Goal: Information Seeking & Learning: Check status

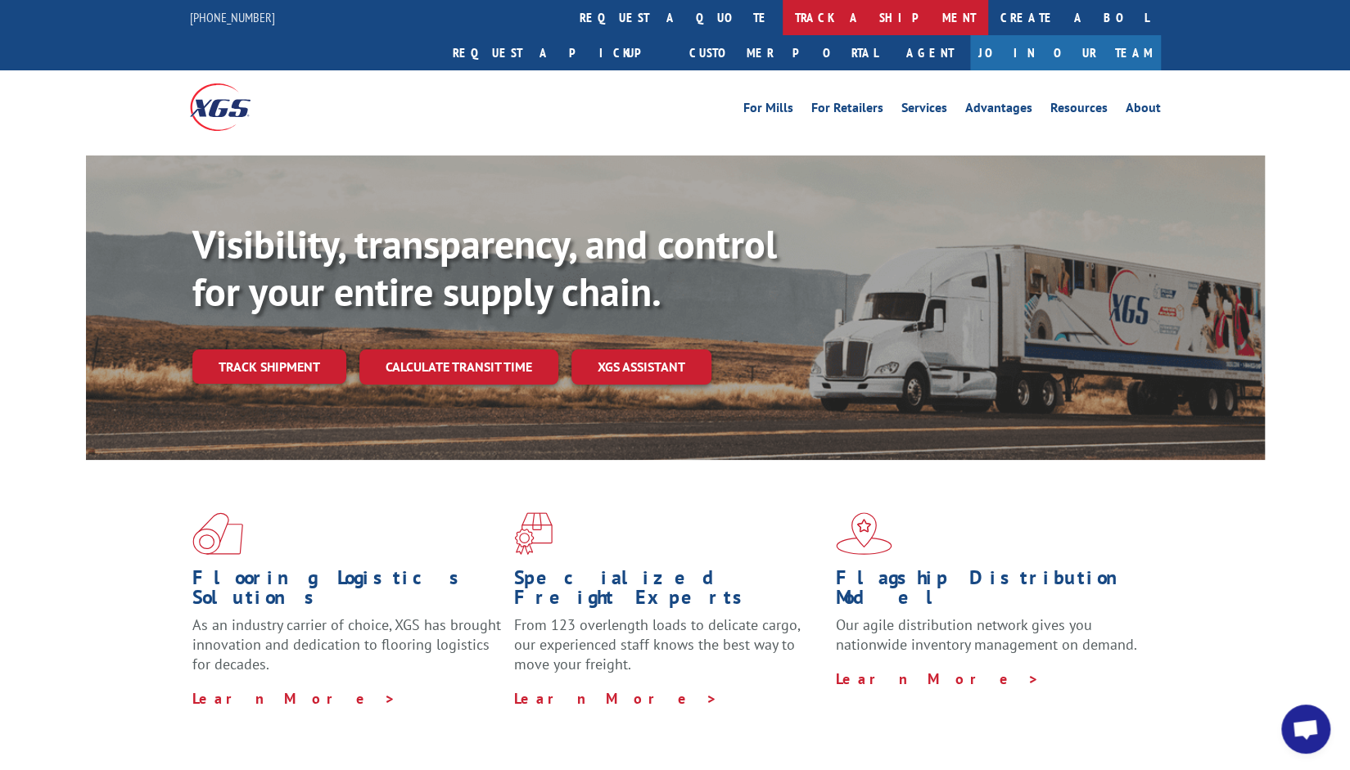
click at [783, 14] on link "track a shipment" at bounding box center [885, 17] width 205 height 35
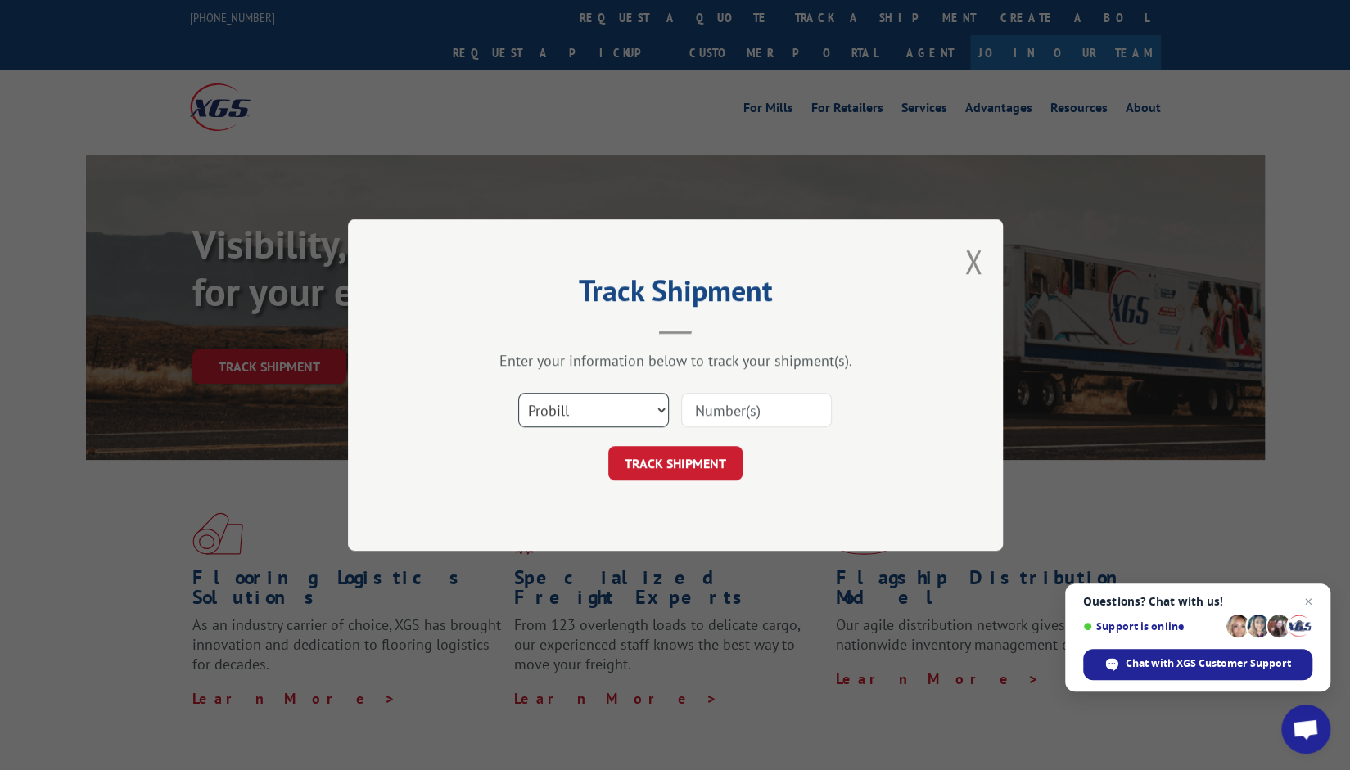
click at [612, 410] on select "Select category... Probill BOL PO" at bounding box center [593, 410] width 151 height 34
select select "bol"
click at [518, 393] on select "Select category... Probill BOL PO" at bounding box center [593, 410] width 151 height 34
click at [715, 400] on input at bounding box center [756, 410] width 151 height 34
type input "3370339"
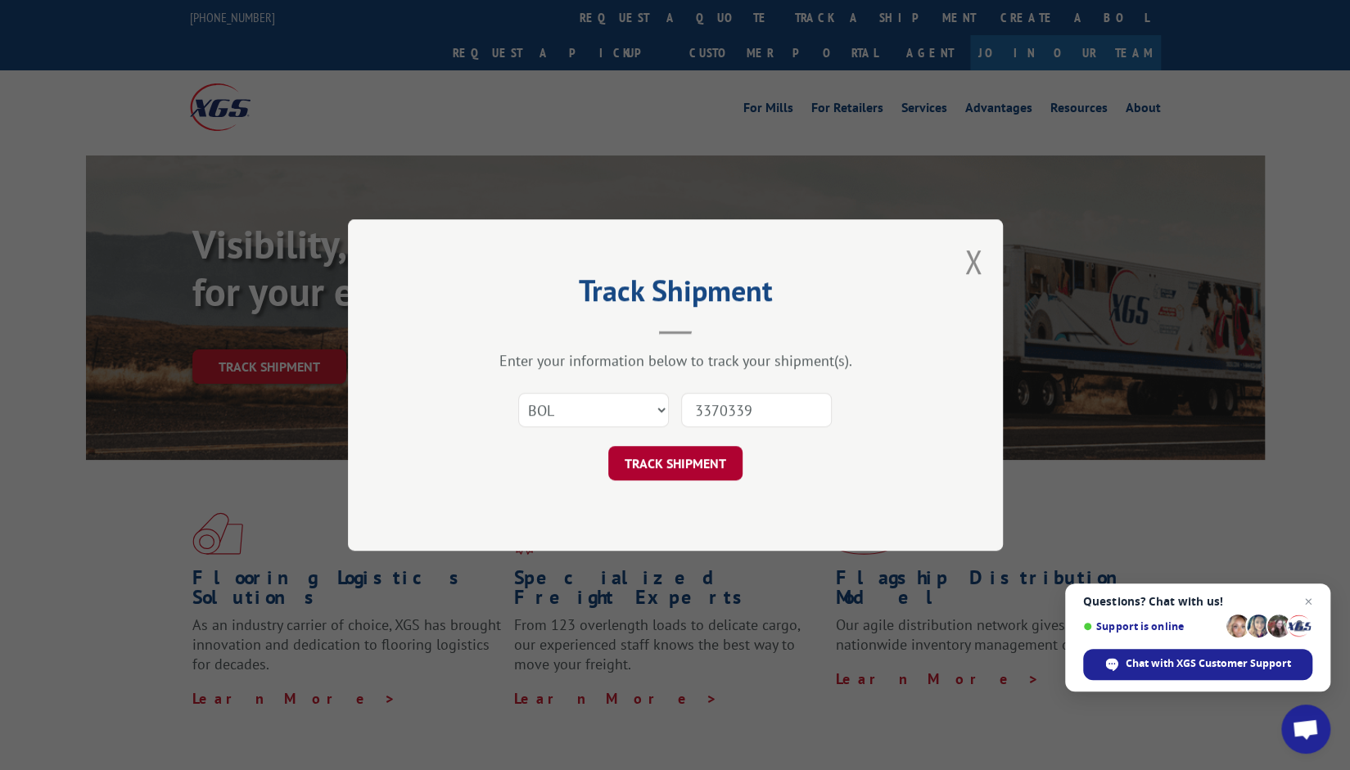
click at [648, 449] on button "TRACK SHIPMENT" at bounding box center [675, 463] width 134 height 34
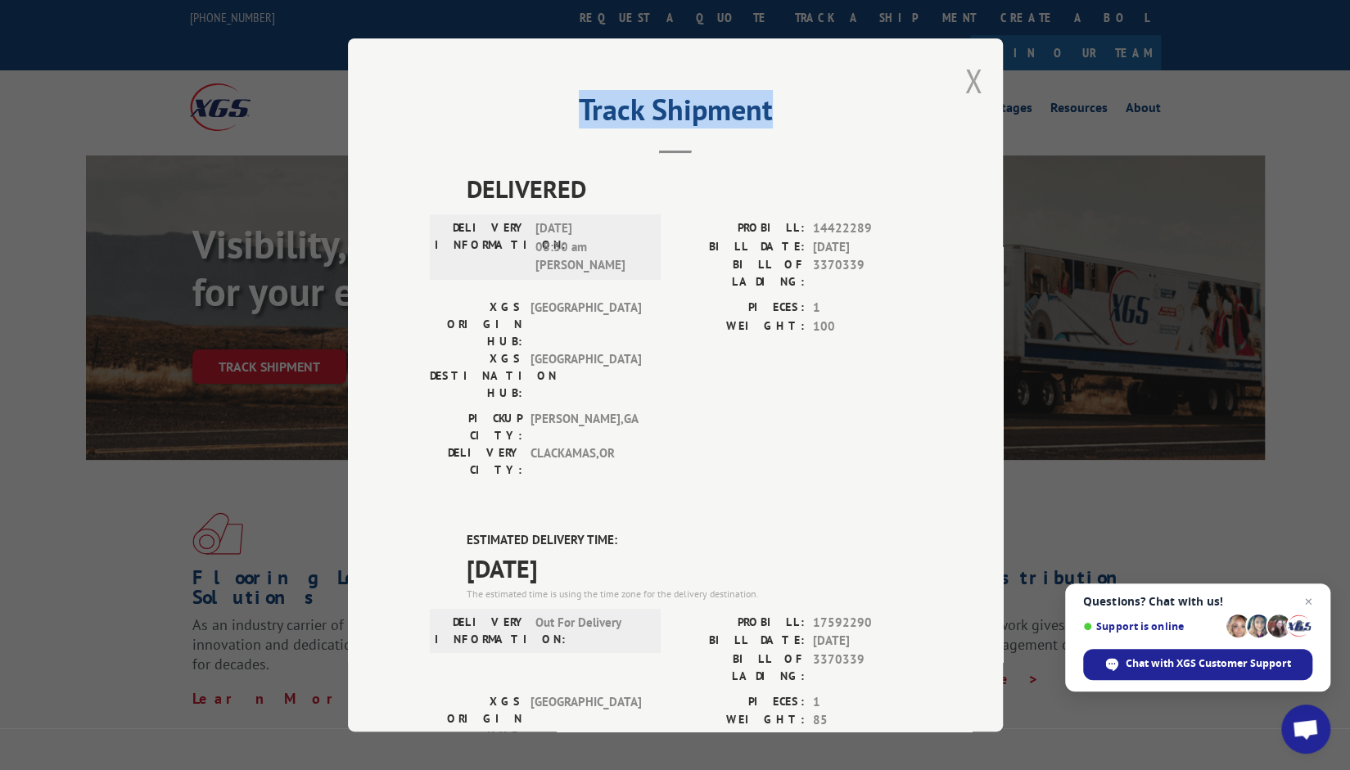
drag, startPoint x: 952, startPoint y: 78, endPoint x: 963, endPoint y: 84, distance: 12.5
click at [963, 84] on div "Track Shipment DELIVERED DELIVERY INFORMATION: [DATE] 08:30 am [PERSON_NAME] PR…" at bounding box center [675, 384] width 655 height 693
click at [966, 81] on button "Close modal" at bounding box center [973, 80] width 18 height 43
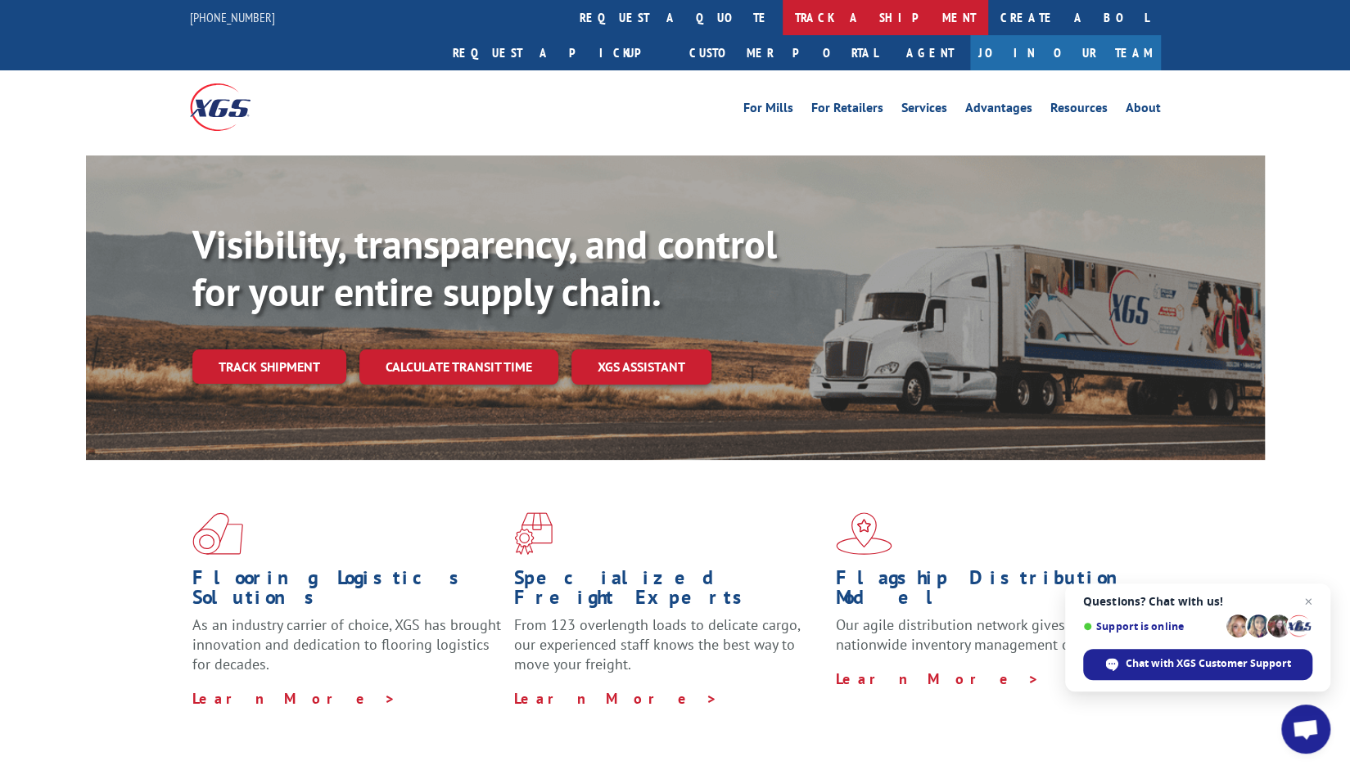
click at [783, 18] on link "track a shipment" at bounding box center [885, 17] width 205 height 35
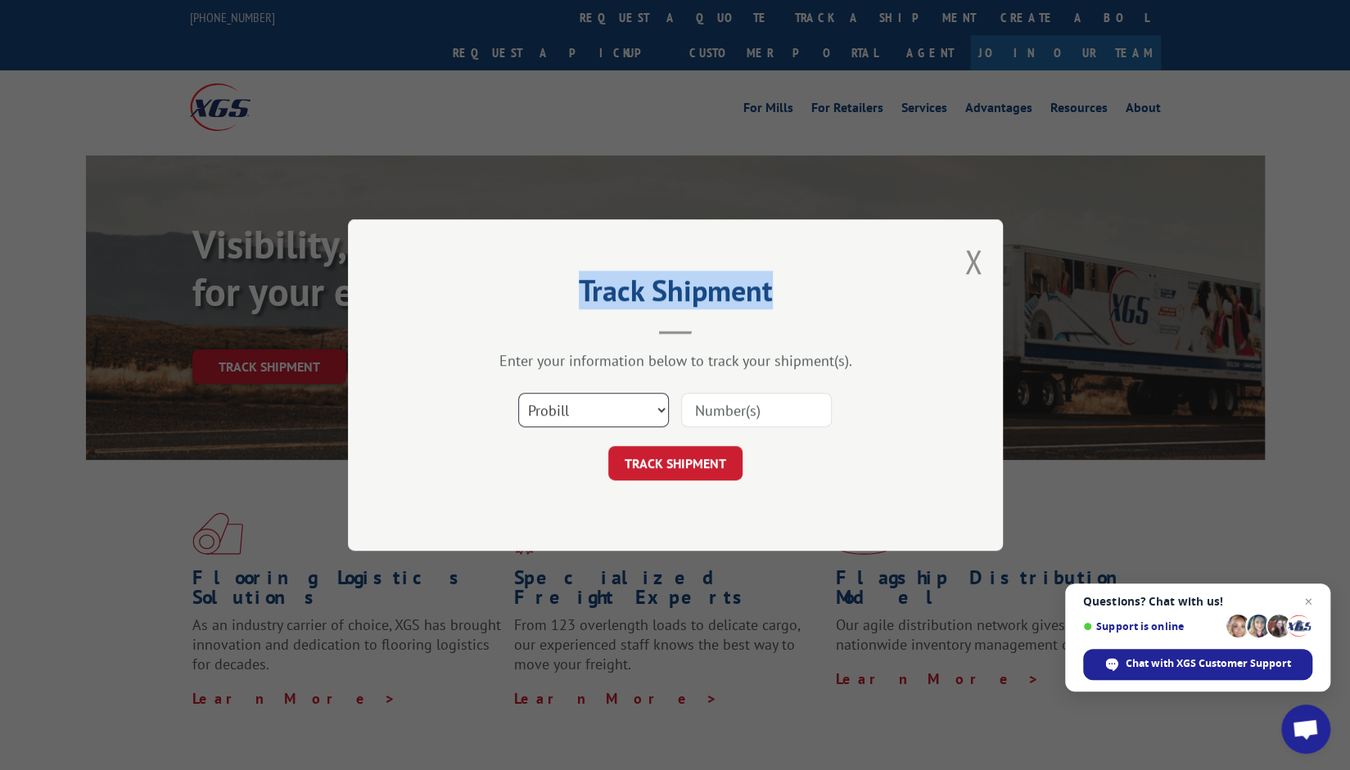
click at [618, 404] on select "Select category... Probill BOL PO" at bounding box center [593, 410] width 151 height 34
select select "po"
click at [518, 393] on select "Select category... Probill BOL PO" at bounding box center [593, 410] width 151 height 34
click at [726, 406] on input at bounding box center [756, 410] width 151 height 34
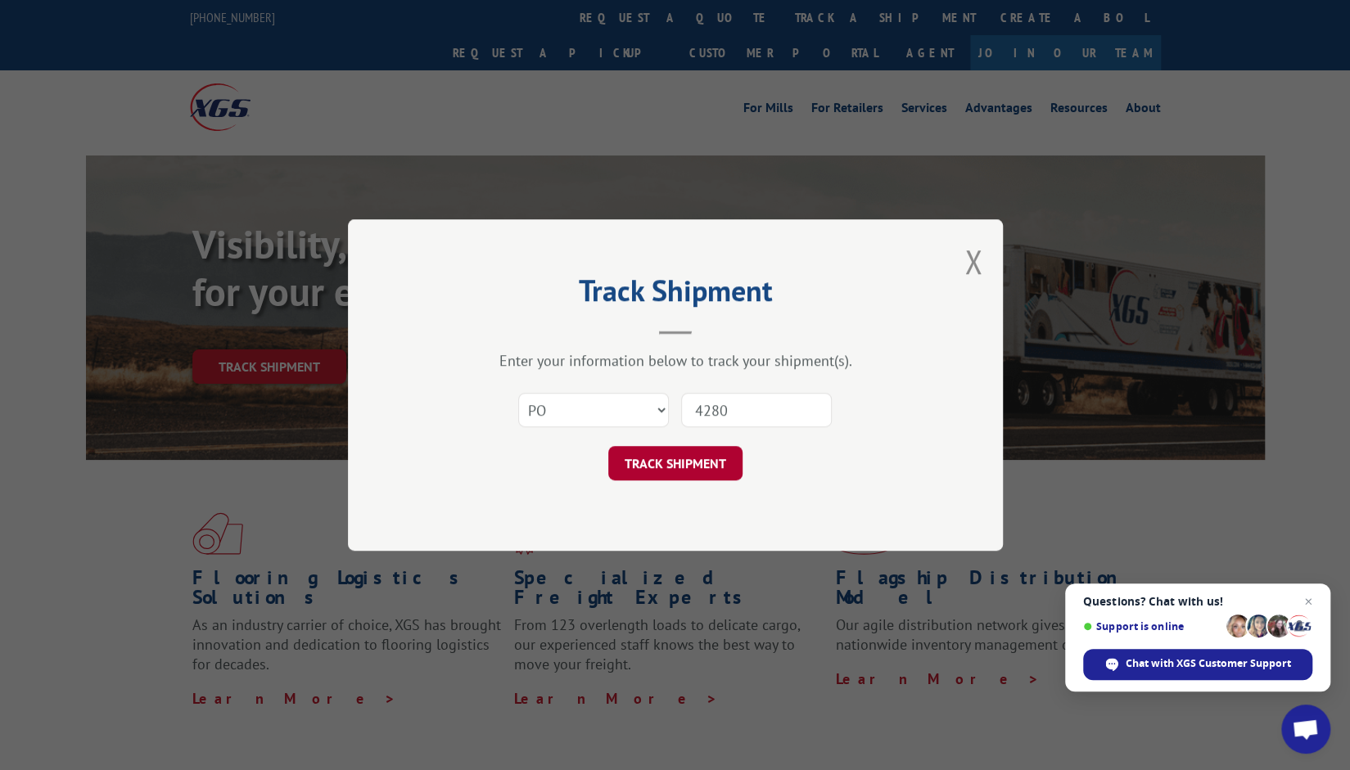
type input "4280"
click at [678, 458] on button "TRACK SHIPMENT" at bounding box center [675, 463] width 134 height 34
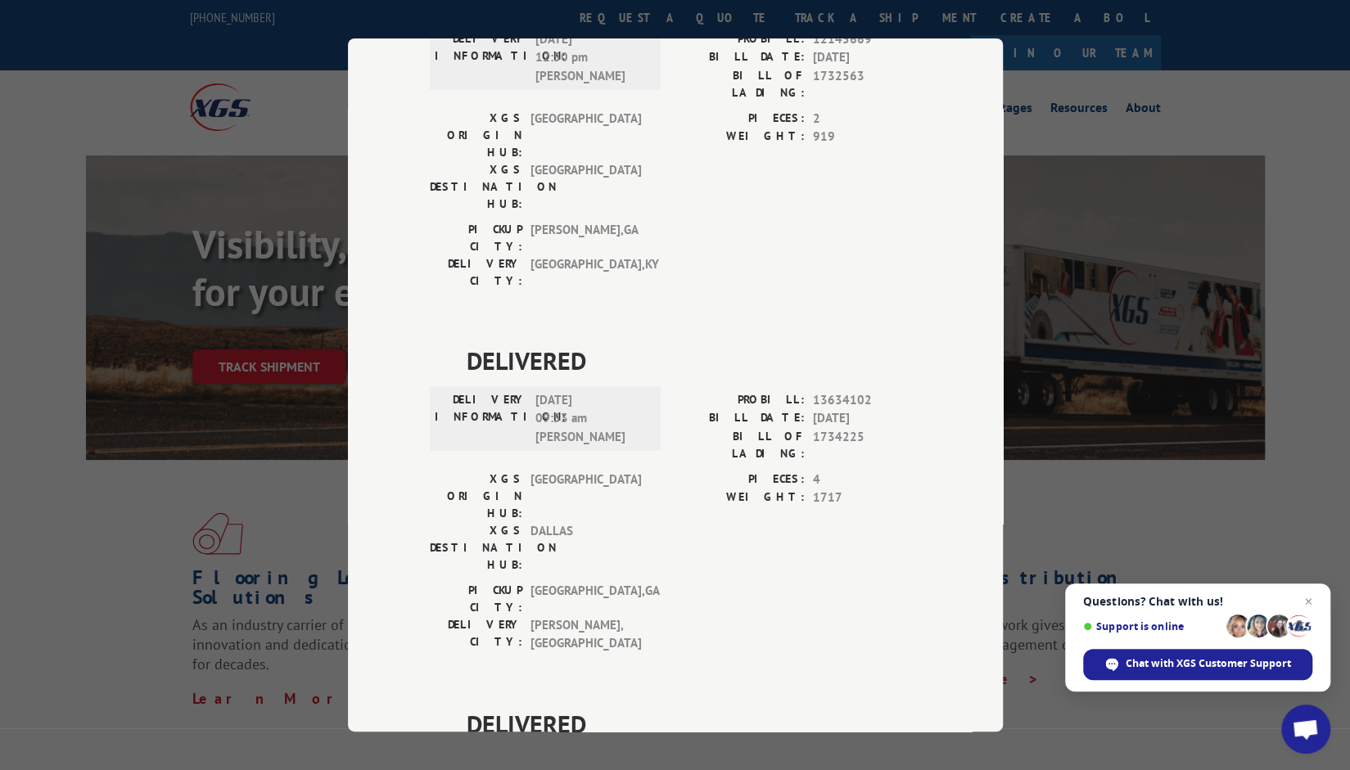
scroll to position [3529, 0]
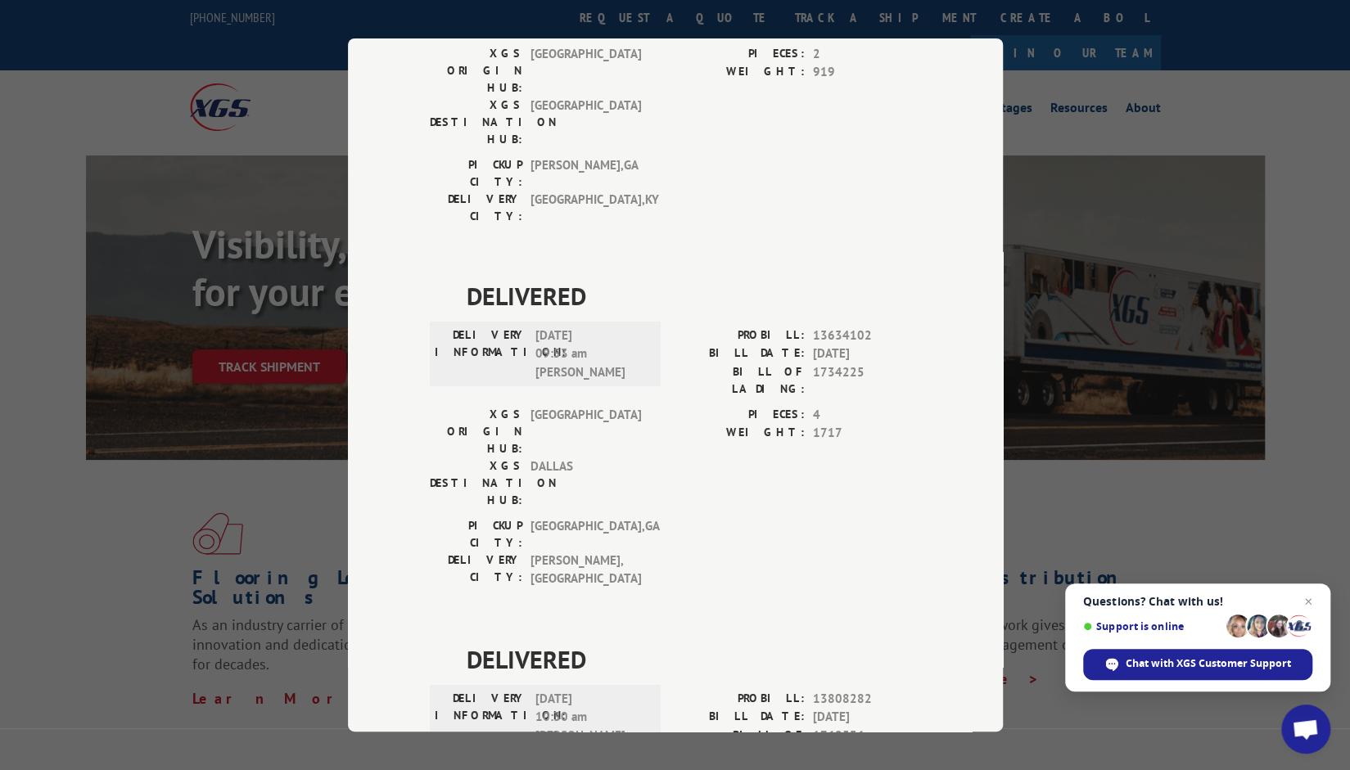
click at [1077, 94] on div "Track Shipment DELIVERED DELIVERY INFORMATION: PROBILL: 10808183 BILL DATE: [DA…" at bounding box center [675, 385] width 1350 height 770
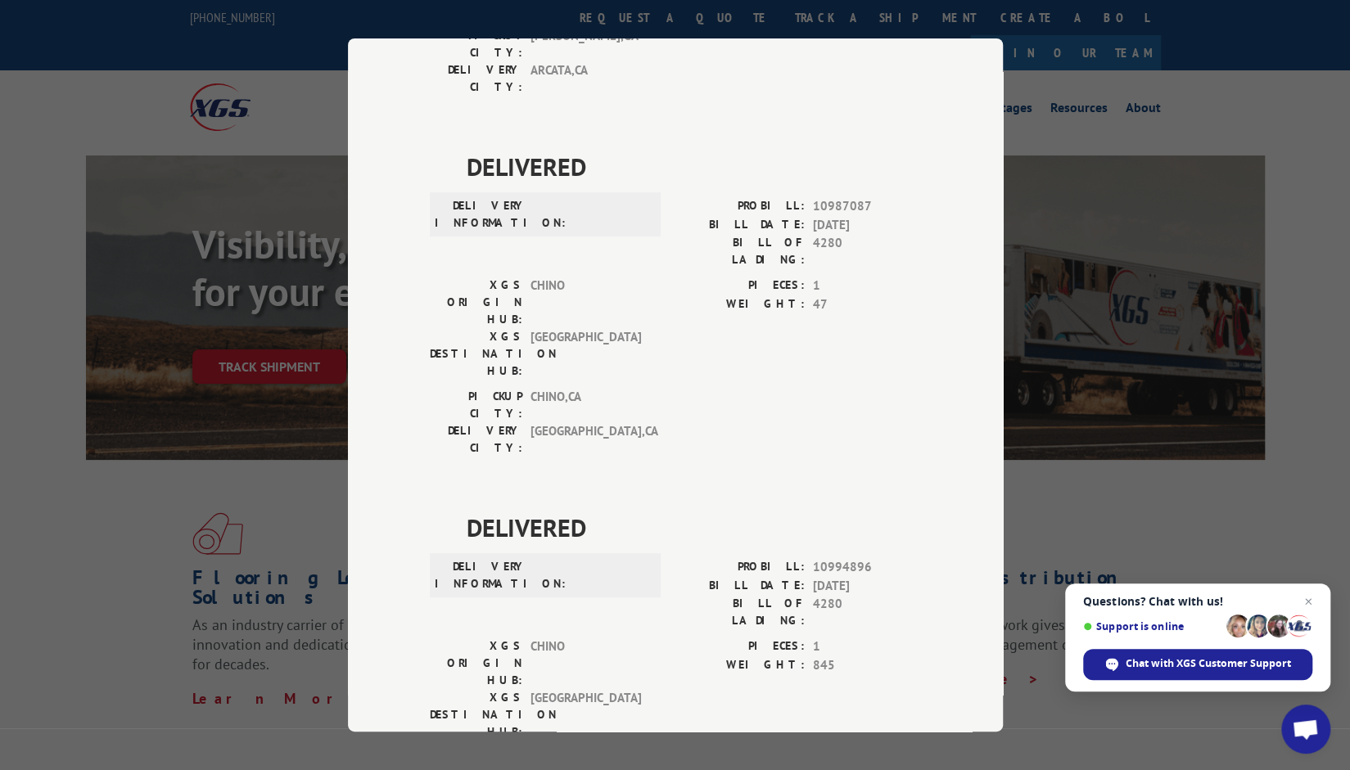
scroll to position [287, 0]
